Goal: Task Accomplishment & Management: Manage account settings

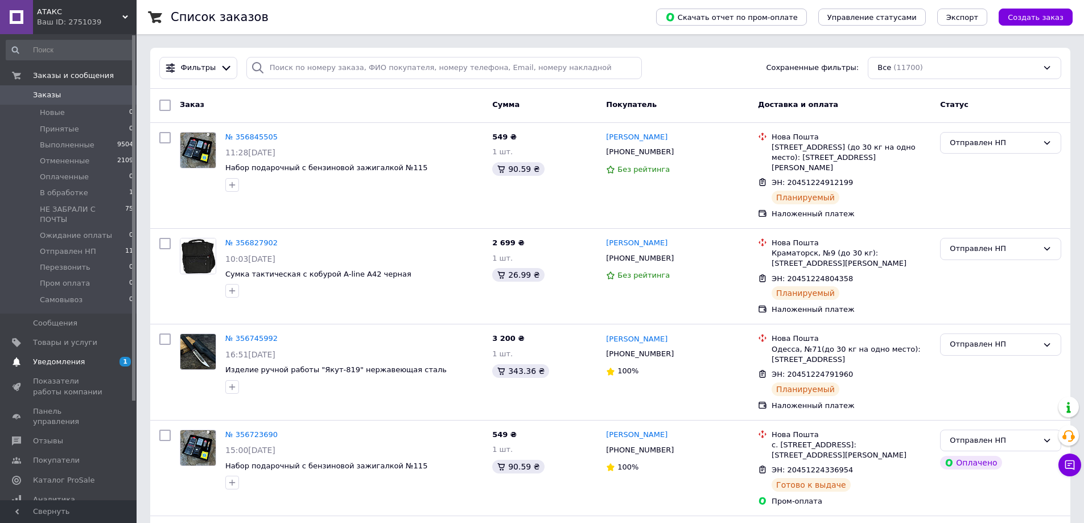
click at [82, 357] on span "Уведомления" at bounding box center [69, 362] width 72 height 10
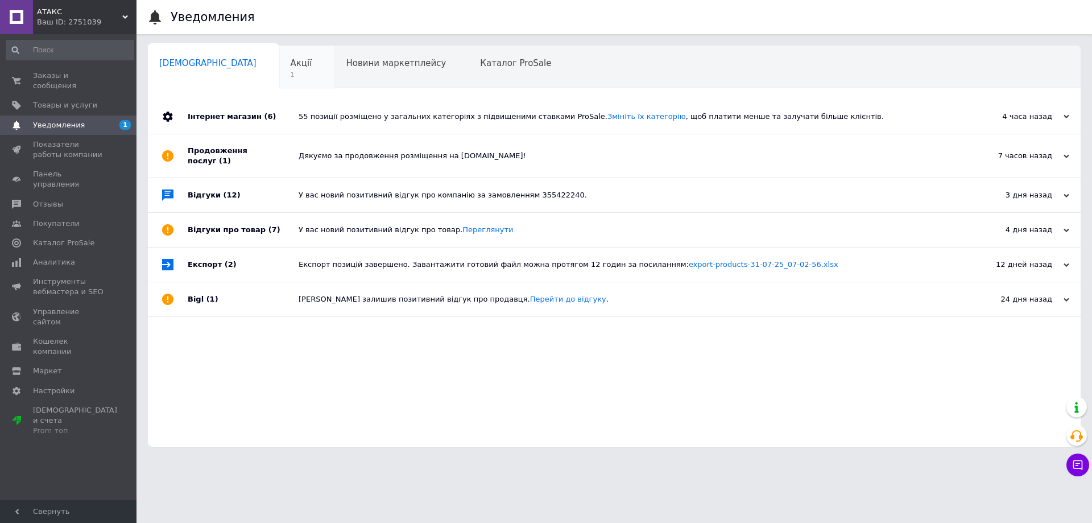
click at [291, 68] on span "Акції" at bounding box center [302, 63] width 22 height 10
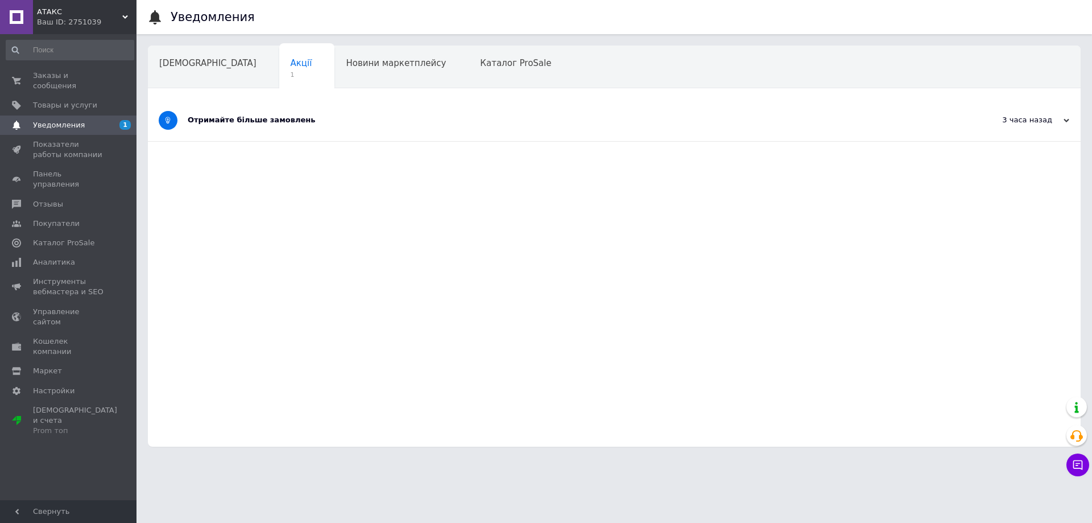
click at [354, 134] on div "Отримайте більше замовлень" at bounding box center [572, 121] width 768 height 42
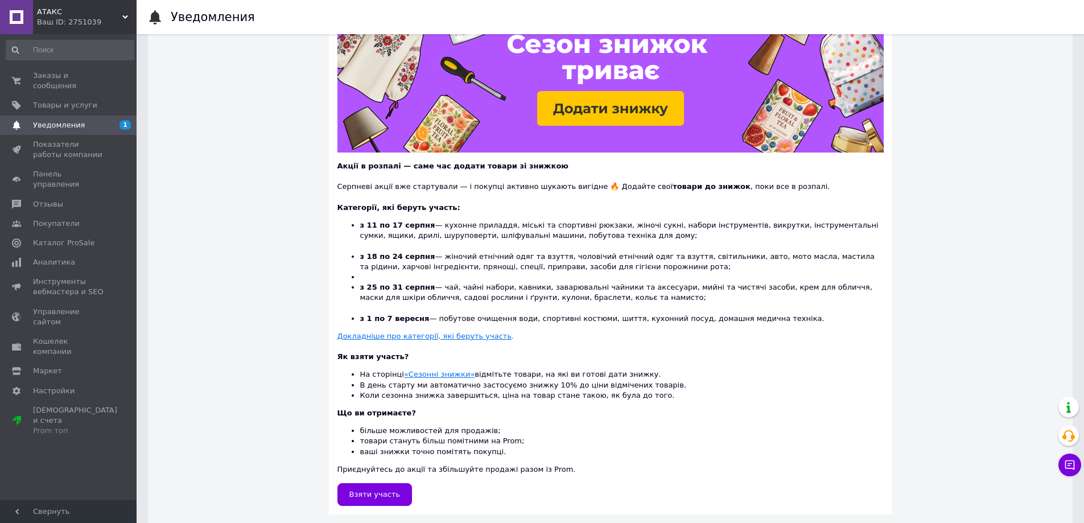
scroll to position [160, 0]
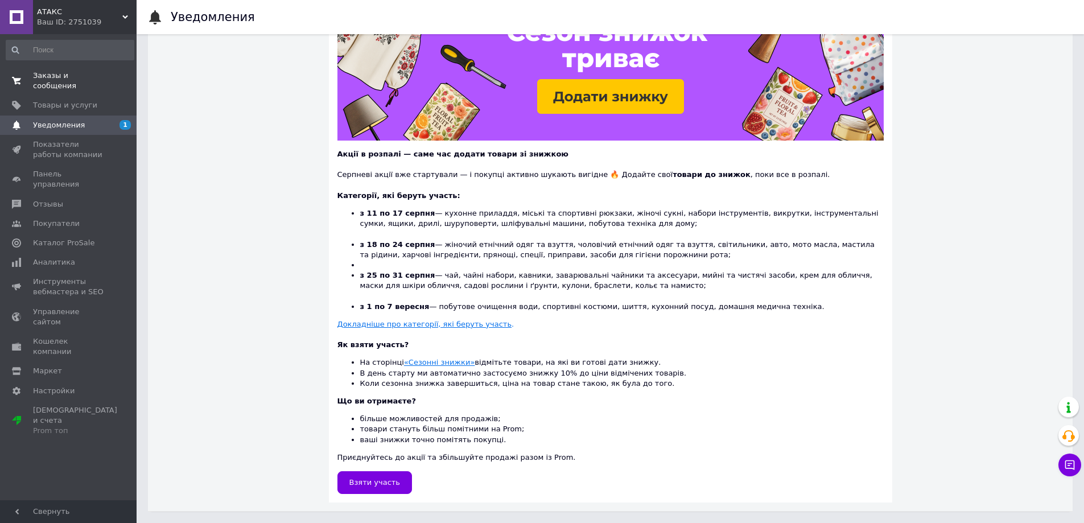
click at [82, 69] on link "Заказы и сообщения 0 0" at bounding box center [70, 81] width 140 height 30
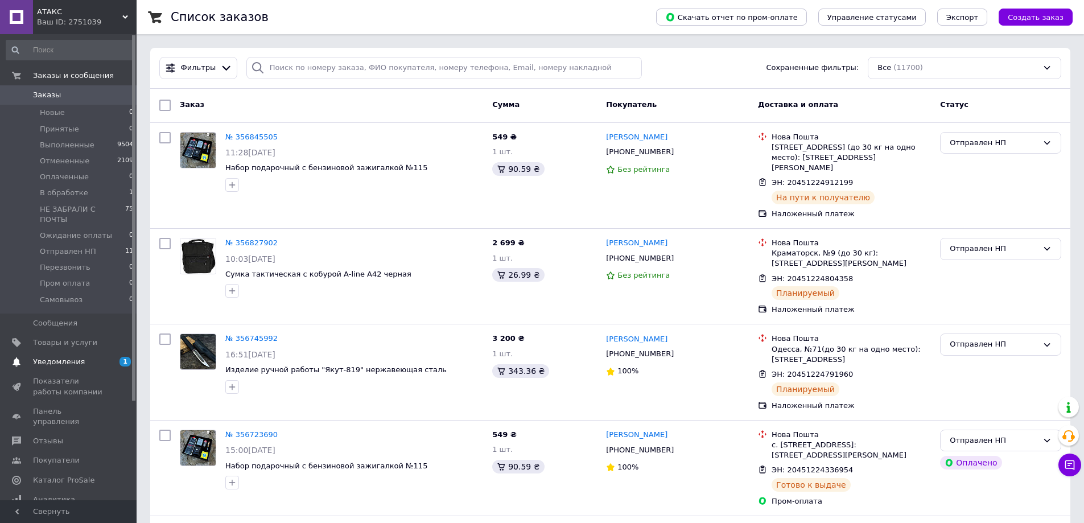
click at [101, 357] on span "Уведомления" at bounding box center [69, 362] width 72 height 10
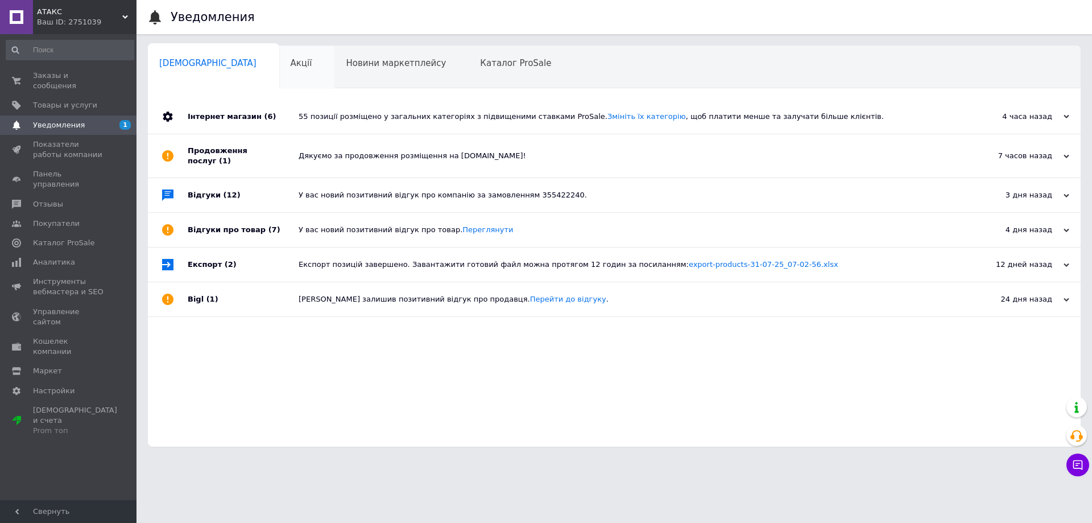
click at [279, 71] on div "Акції 0" at bounding box center [307, 67] width 56 height 43
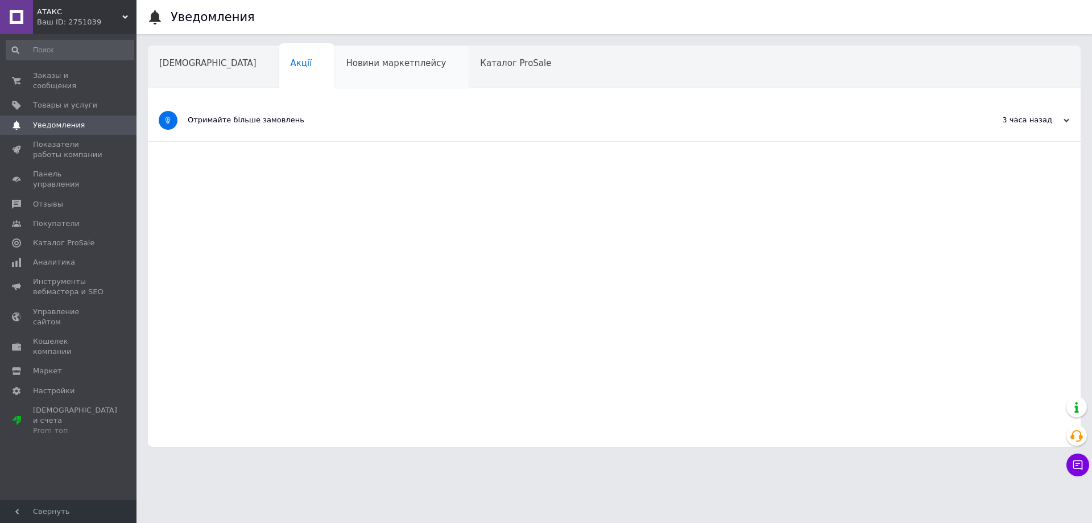
click at [338, 70] on div "Новини маркетплейсу" at bounding box center [401, 67] width 134 height 43
click at [469, 71] on div "Каталог ProSale" at bounding box center [521, 67] width 105 height 43
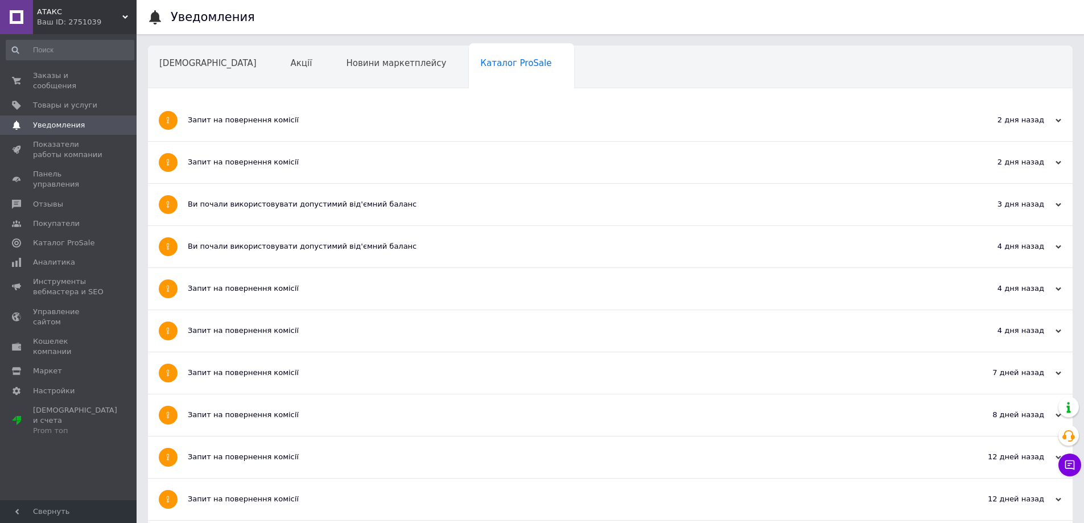
click at [250, 101] on span "Навчання та заходи" at bounding box center [204, 106] width 90 height 10
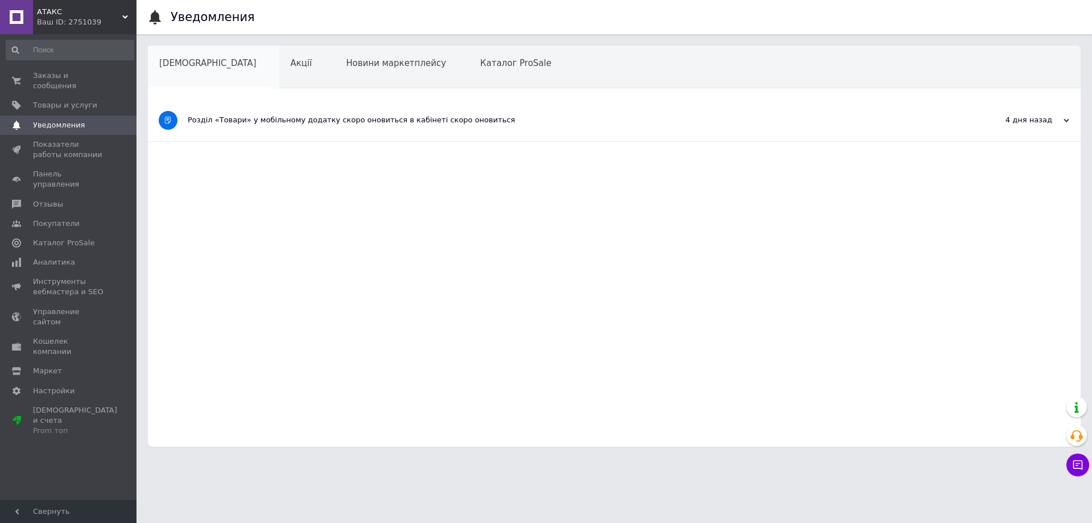
click at [174, 60] on span "[DEMOGRAPHIC_DATA]" at bounding box center [207, 63] width 97 height 10
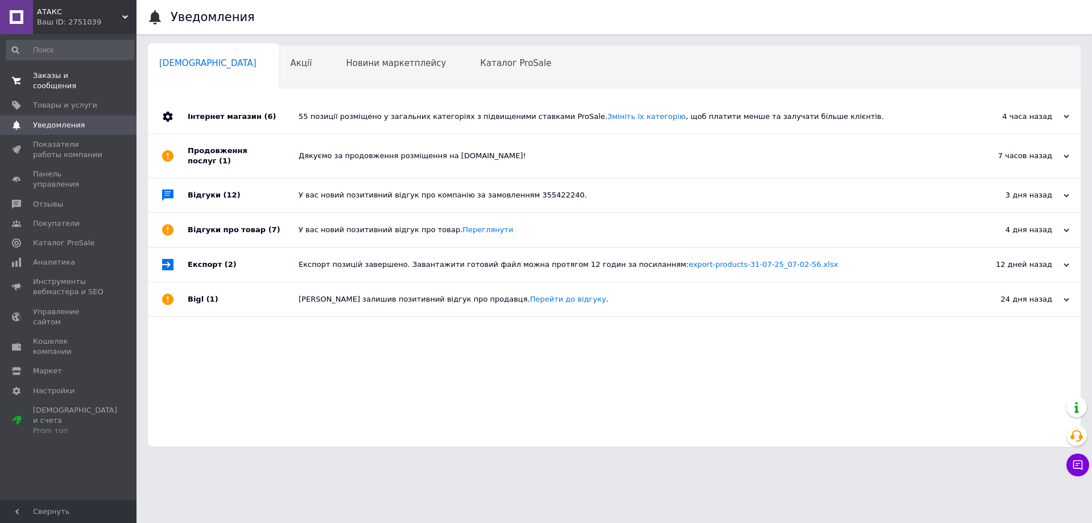
click at [63, 70] on link "Заказы и сообщения 0 0" at bounding box center [70, 81] width 140 height 30
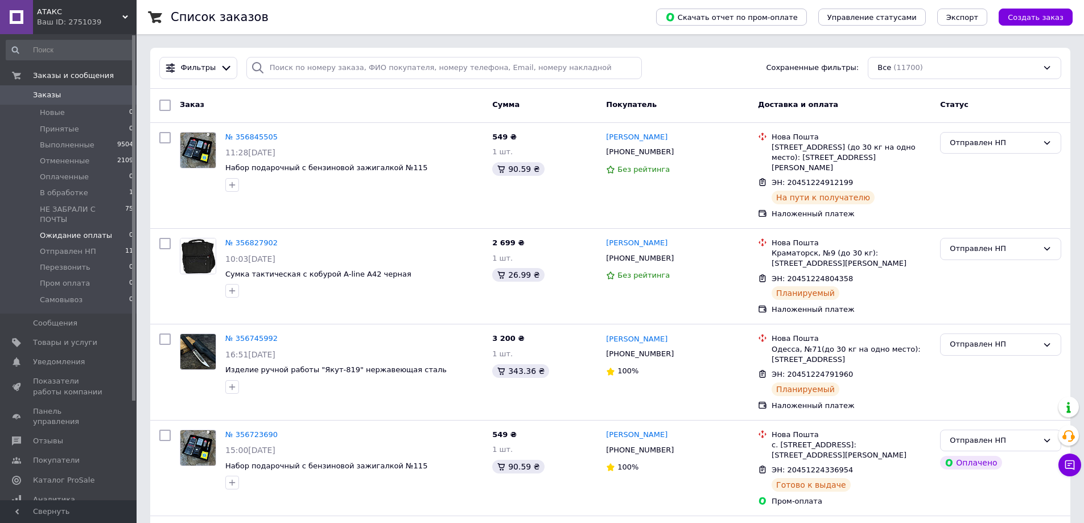
click at [96, 232] on li "Ожидание оплаты 0" at bounding box center [70, 236] width 140 height 16
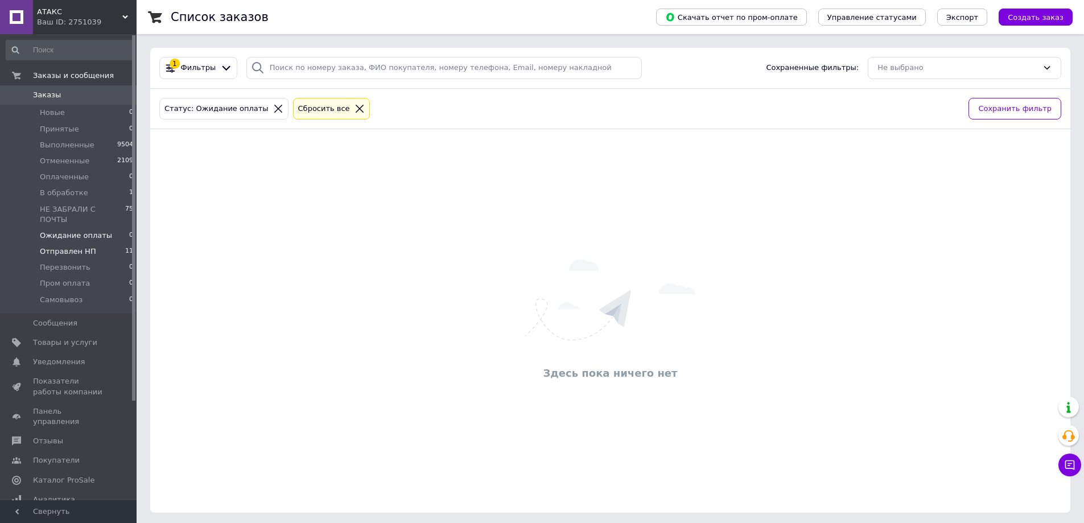
click at [91, 243] on li "Отправлен НП 11" at bounding box center [70, 251] width 140 height 16
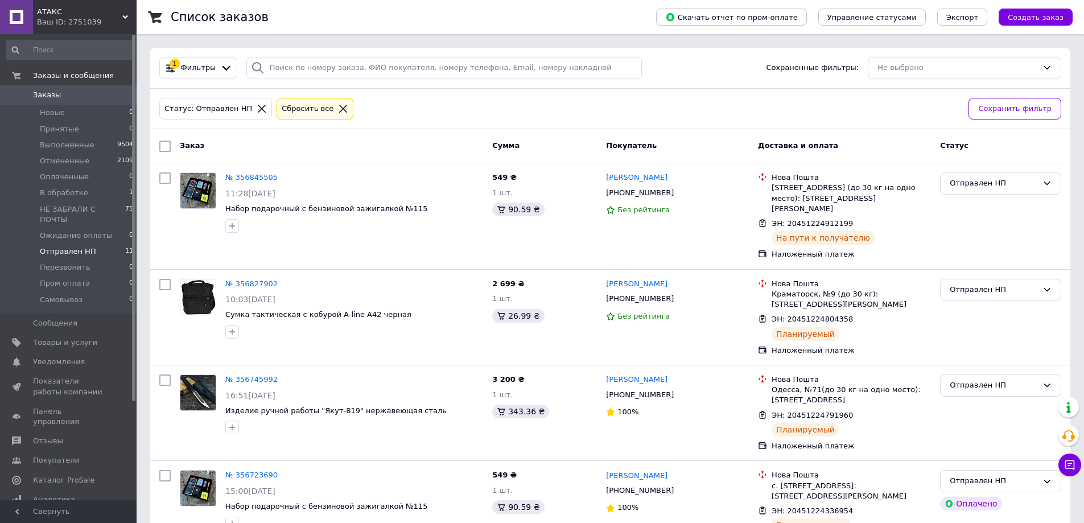
click at [338, 107] on icon at bounding box center [343, 109] width 10 height 10
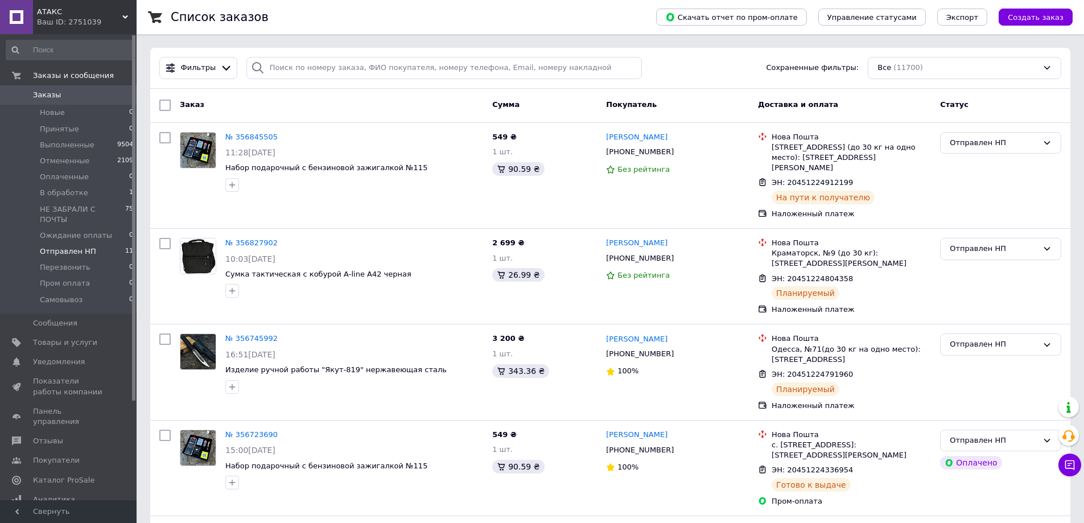
click at [93, 243] on li "Отправлен НП 11" at bounding box center [70, 251] width 140 height 16
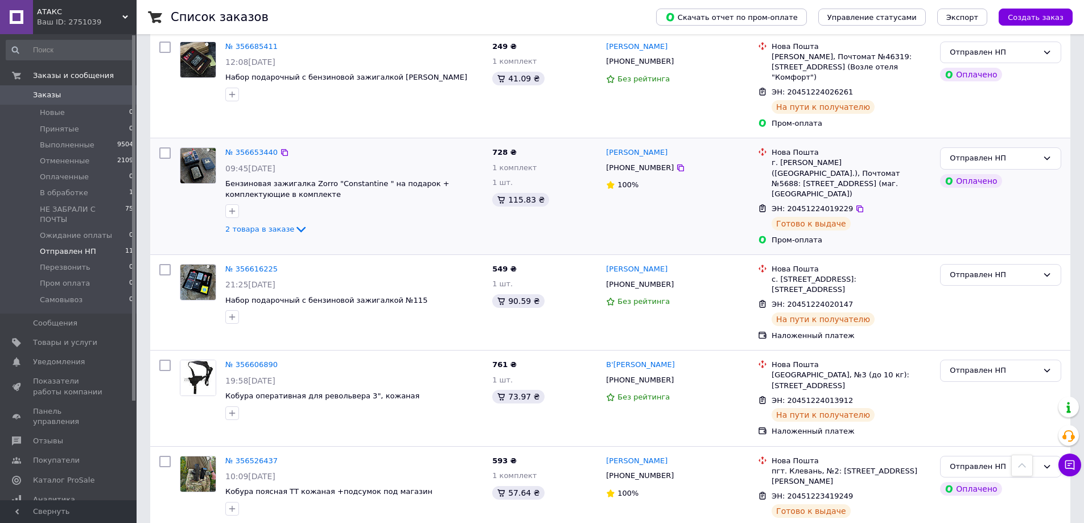
scroll to position [688, 0]
